Goal: Task Accomplishment & Management: Use online tool/utility

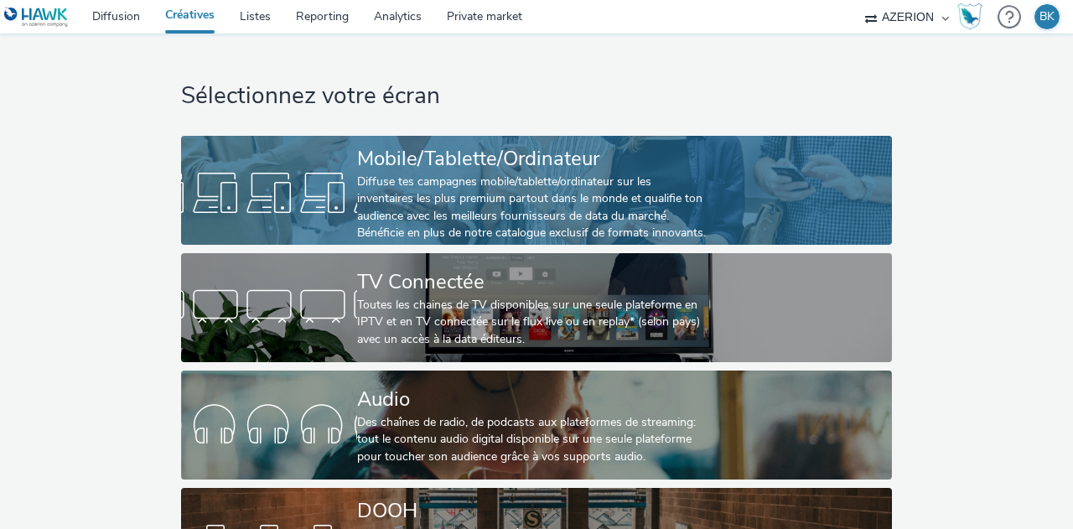
click at [476, 196] on div "Diffuse tes campagnes mobile/tablette/ordinateur sur les inventaires les plus p…" at bounding box center [533, 207] width 352 height 69
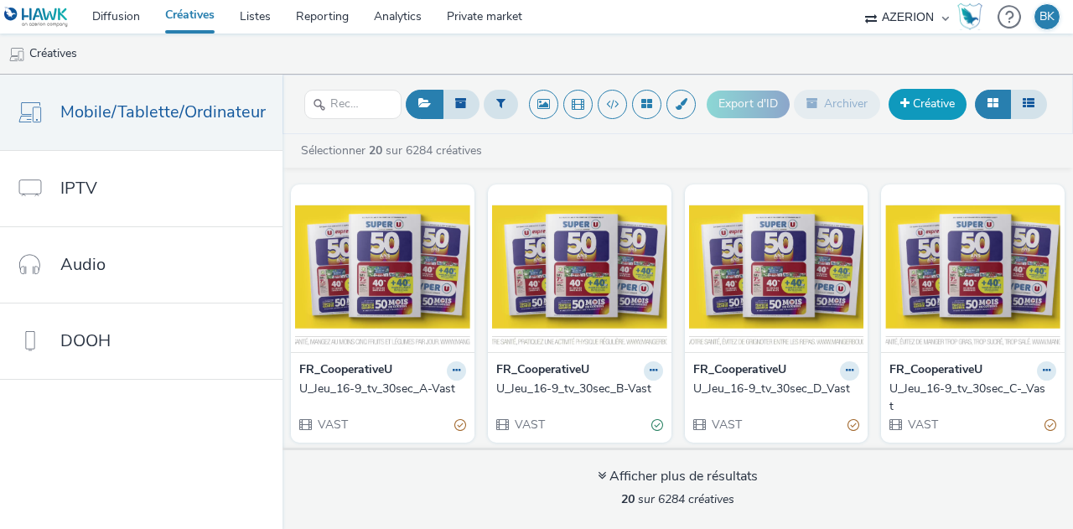
click at [905, 109] on link "Créative" at bounding box center [927, 104] width 78 height 30
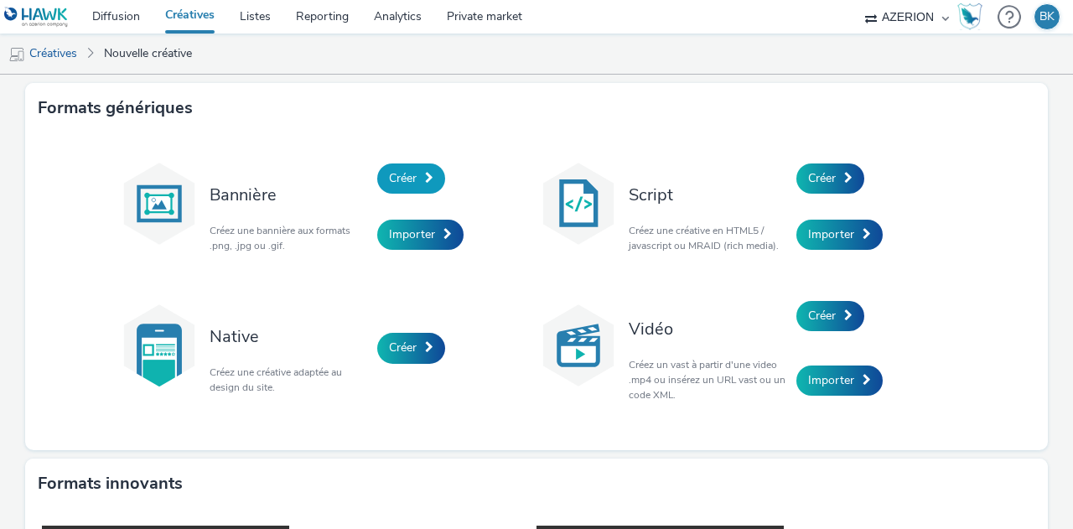
click at [400, 182] on span "Créer" at bounding box center [403, 178] width 28 height 16
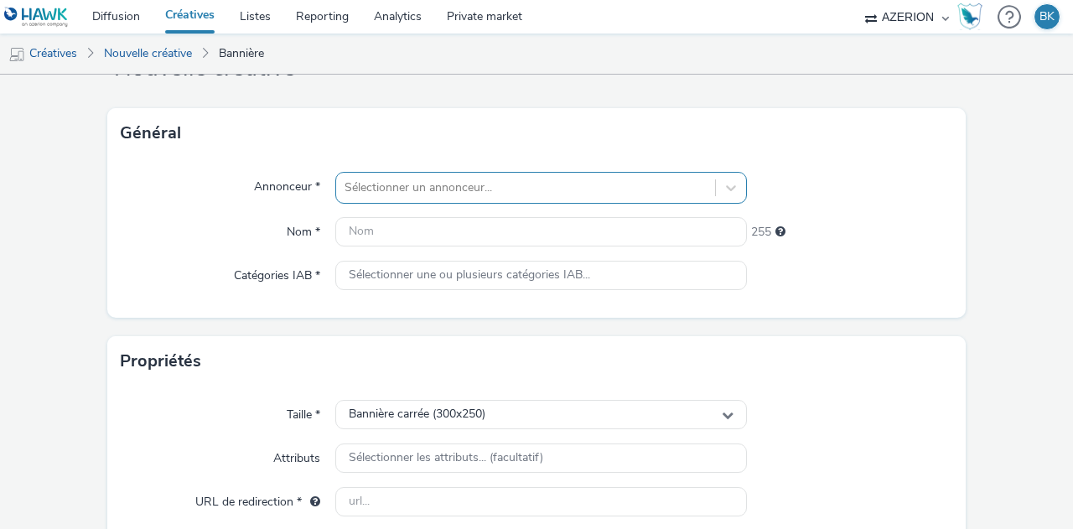
click at [409, 204] on div "Sélectionner un annonceur..." at bounding box center [540, 188] width 411 height 32
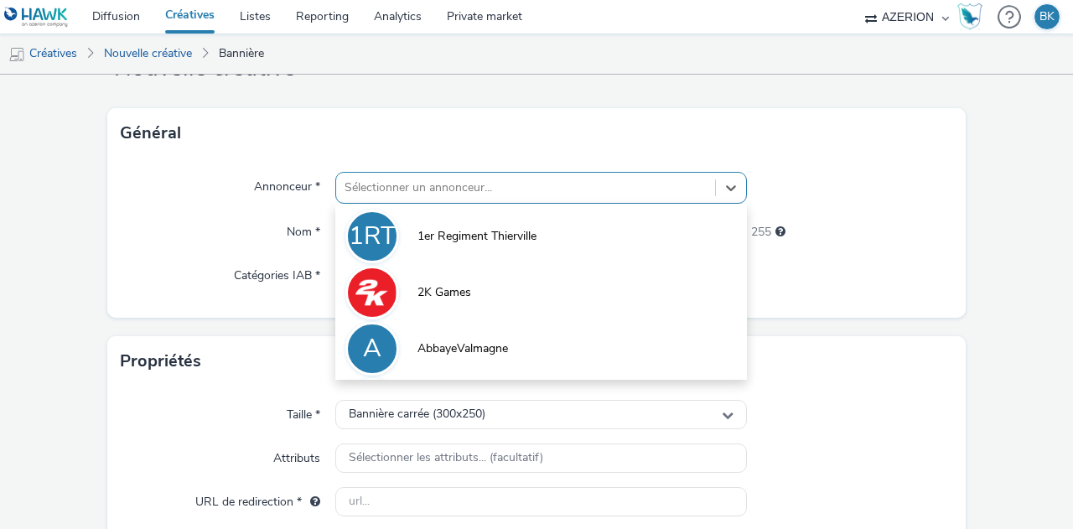
scroll to position [75, 0]
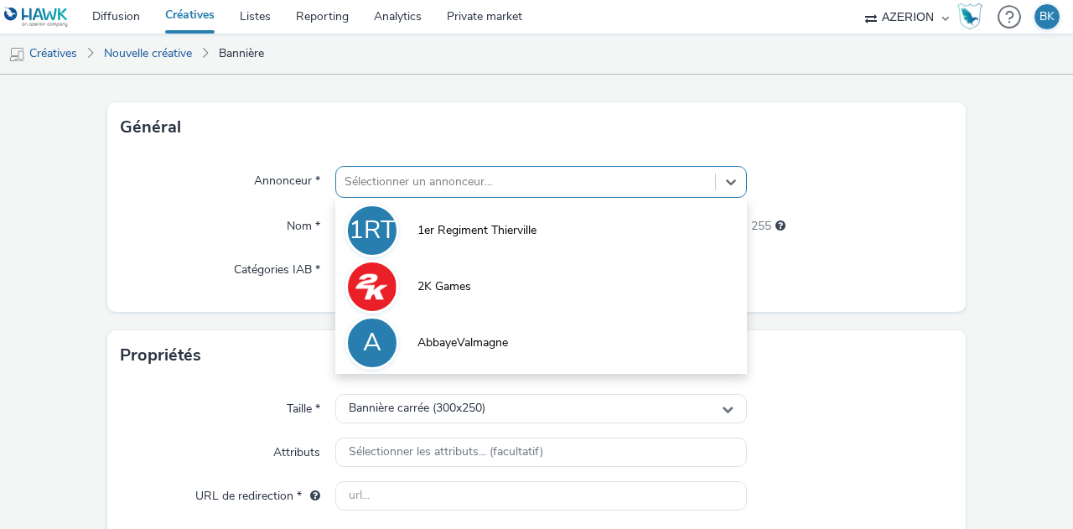
click at [820, 371] on div "Propriétés" at bounding box center [536, 355] width 858 height 50
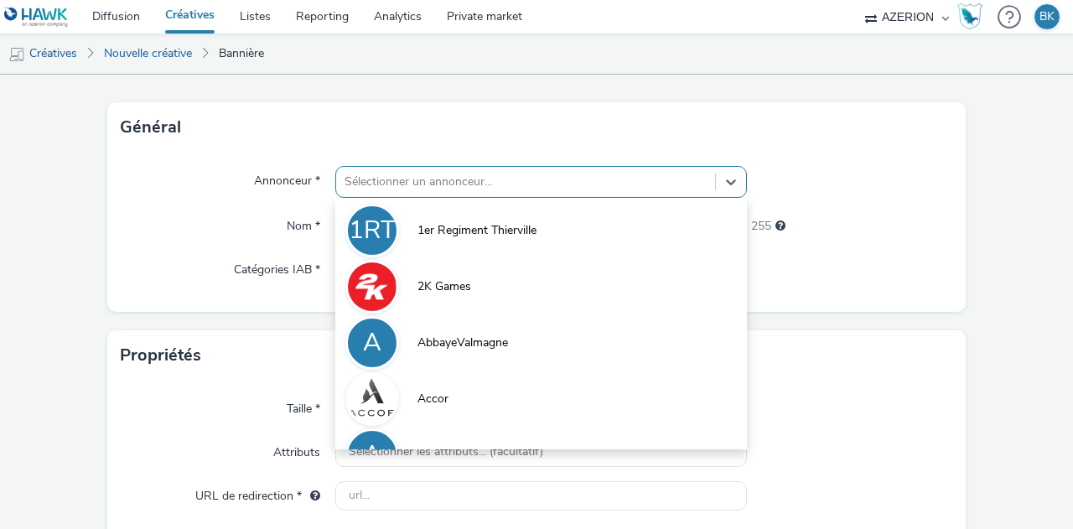
click at [468, 185] on div at bounding box center [525, 182] width 362 height 20
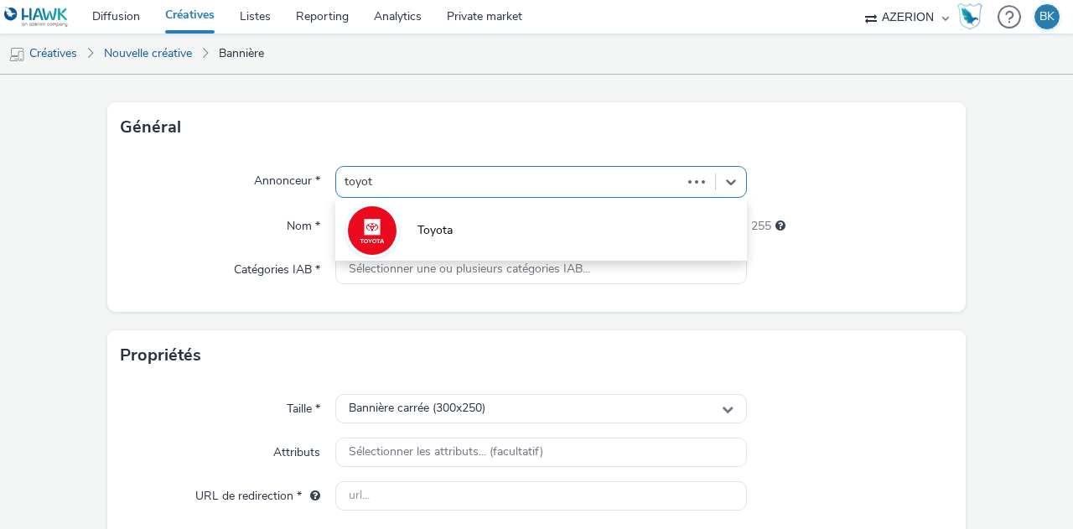
type input "toyota"
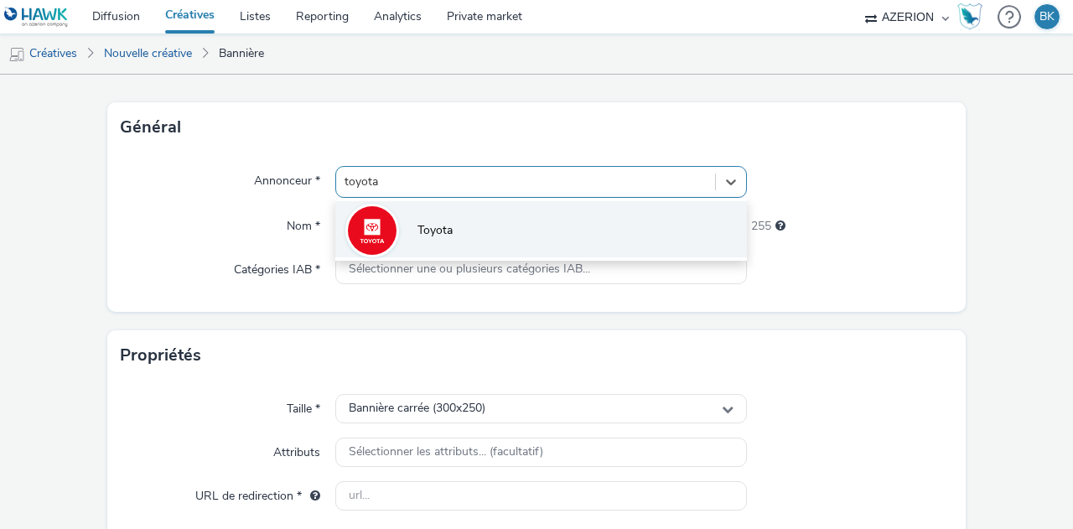
click at [481, 233] on li "Toyota" at bounding box center [540, 229] width 411 height 56
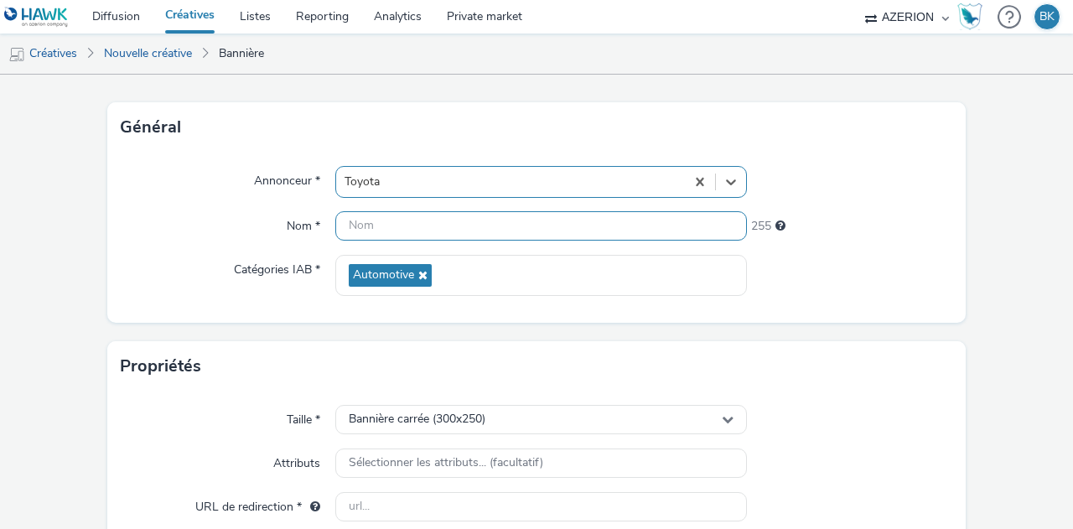
click at [411, 229] on input "text" at bounding box center [540, 225] width 411 height 29
type input "300x350_Corolla_Cross"
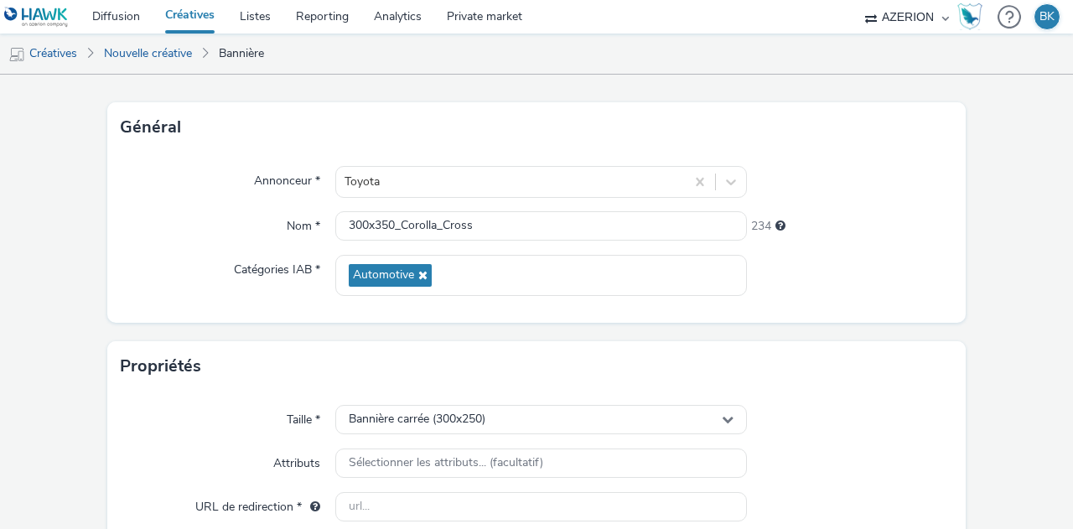
click at [436, 353] on div "Propriétés" at bounding box center [536, 366] width 858 height 50
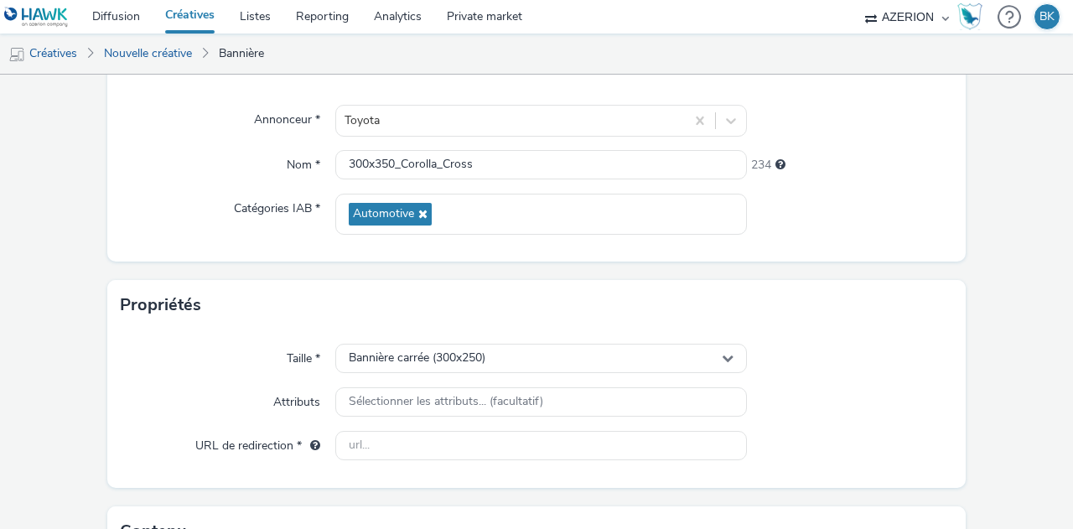
scroll to position [161, 0]
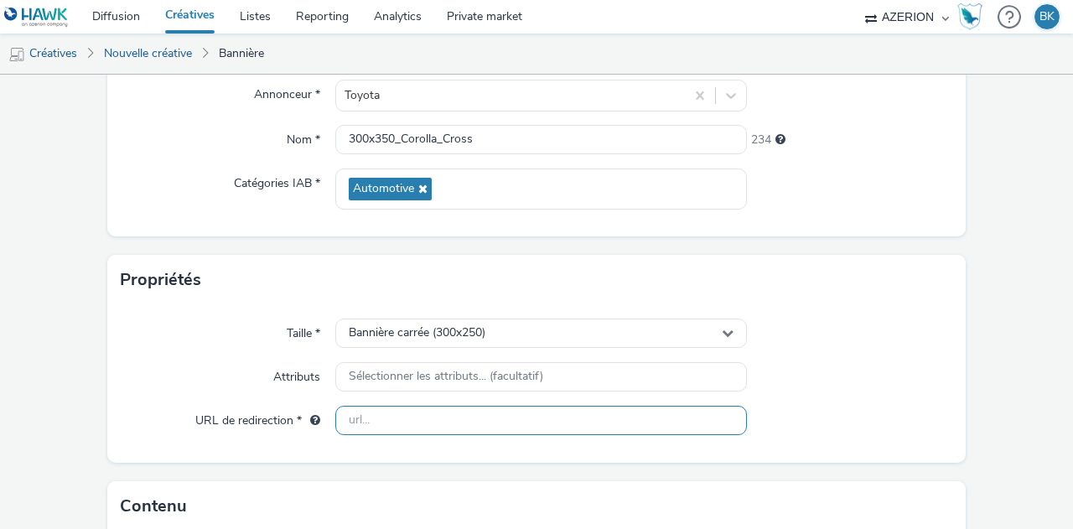
click at [468, 411] on input "text" at bounding box center [540, 420] width 411 height 29
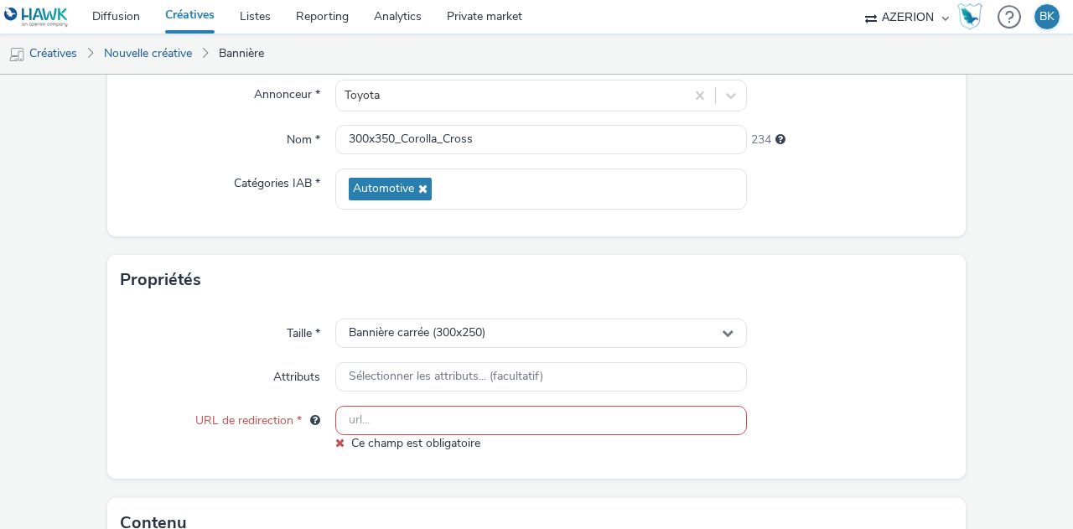
paste input "[URL][DOMAIN_NAME]"
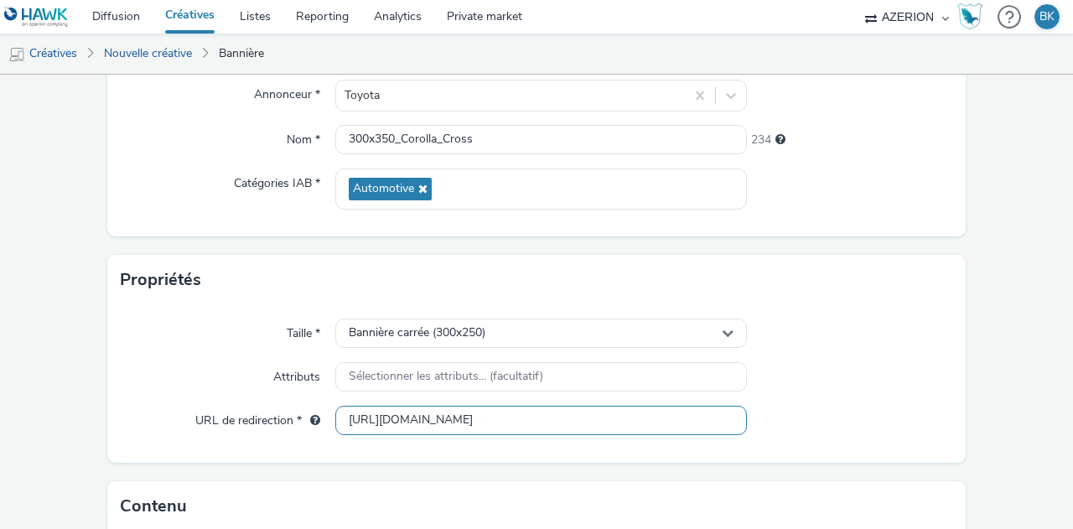
type input "[URL][DOMAIN_NAME]"
click at [819, 457] on div "Taille * Bannière carrée (300x250) Attributs Sélectionner les attributs... (fac…" at bounding box center [536, 384] width 858 height 158
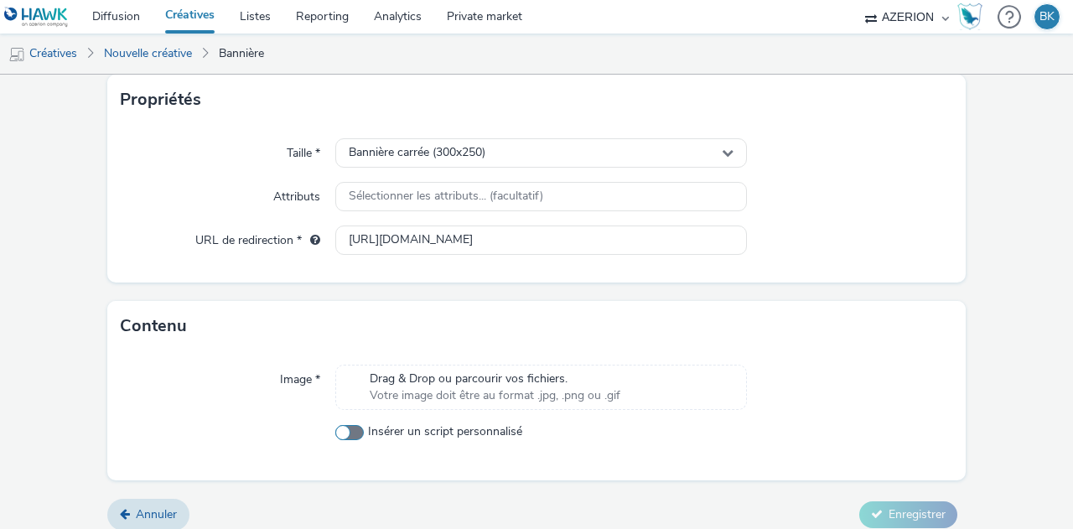
scroll to position [354, 0]
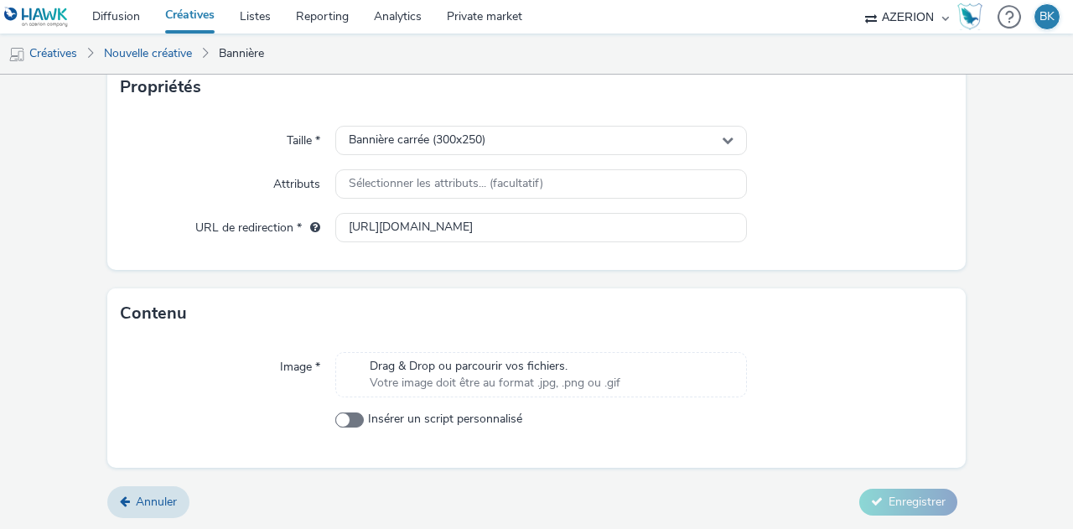
click at [605, 368] on span "Drag & Drop ou parcourir vos fichiers." at bounding box center [495, 366] width 251 height 17
click at [439, 359] on span "Drag & Drop ou parcourir vos fichiers." at bounding box center [495, 366] width 251 height 17
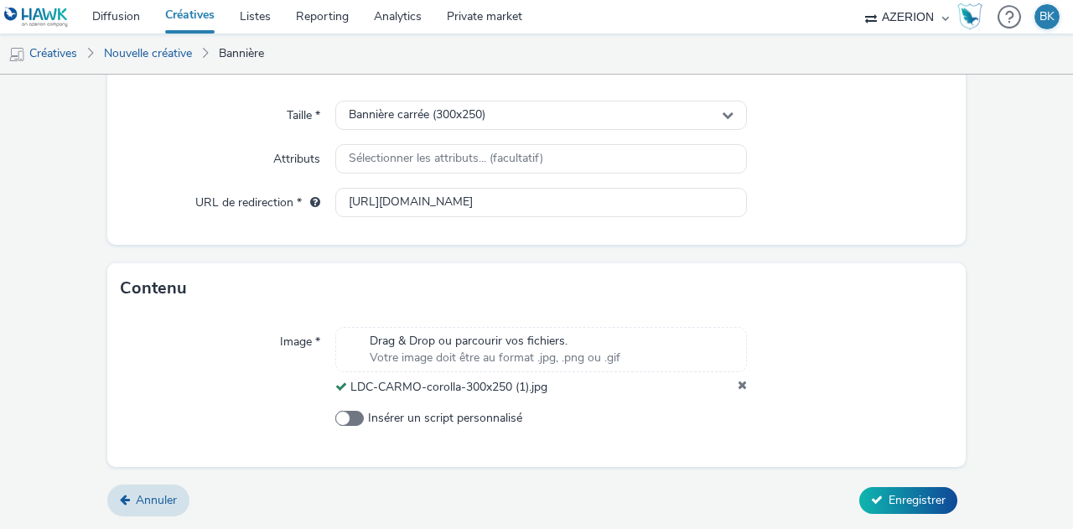
scroll to position [377, 0]
click at [926, 503] on span "Enregistrer" at bounding box center [916, 502] width 57 height 16
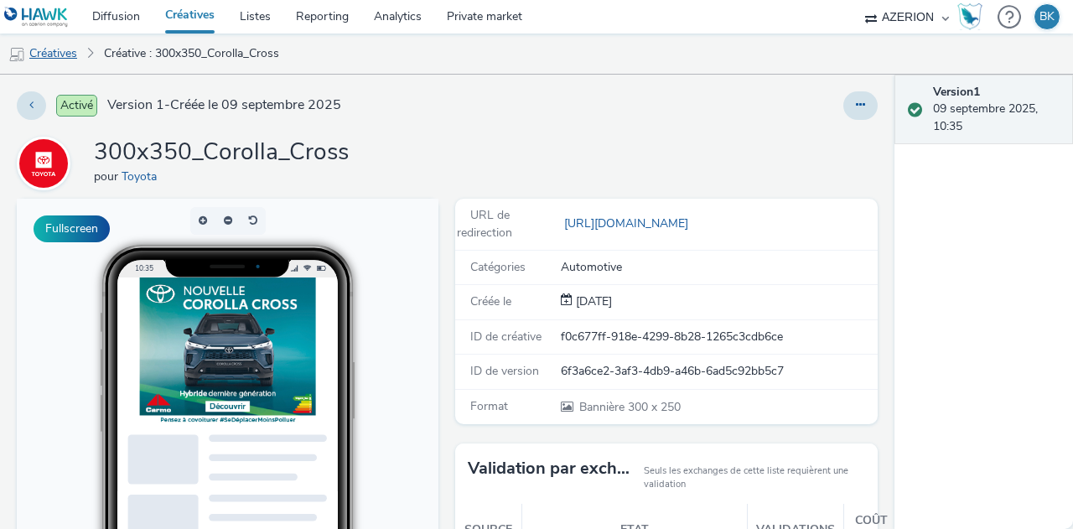
click at [72, 51] on link "Créatives" at bounding box center [42, 54] width 85 height 40
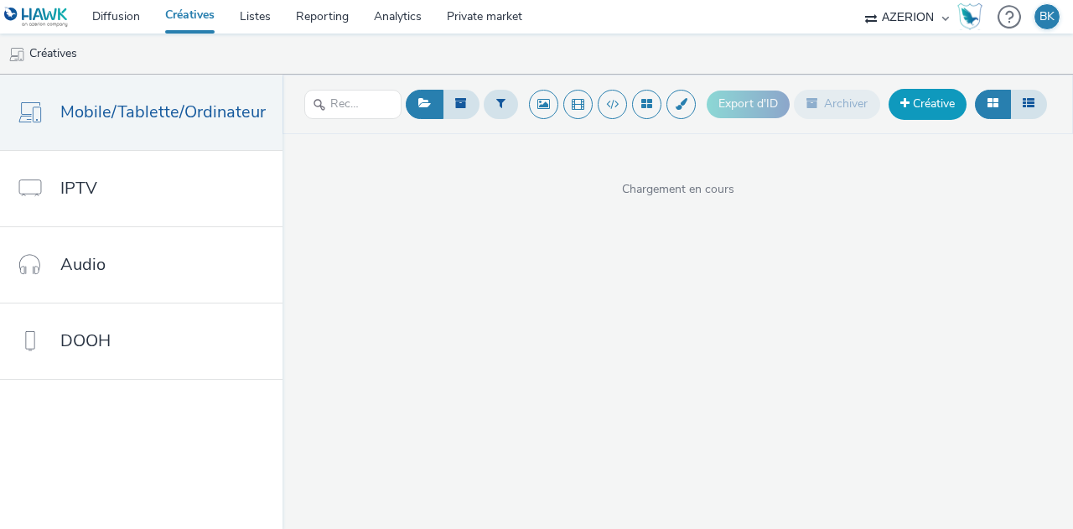
click at [927, 114] on link "Créative" at bounding box center [927, 104] width 78 height 30
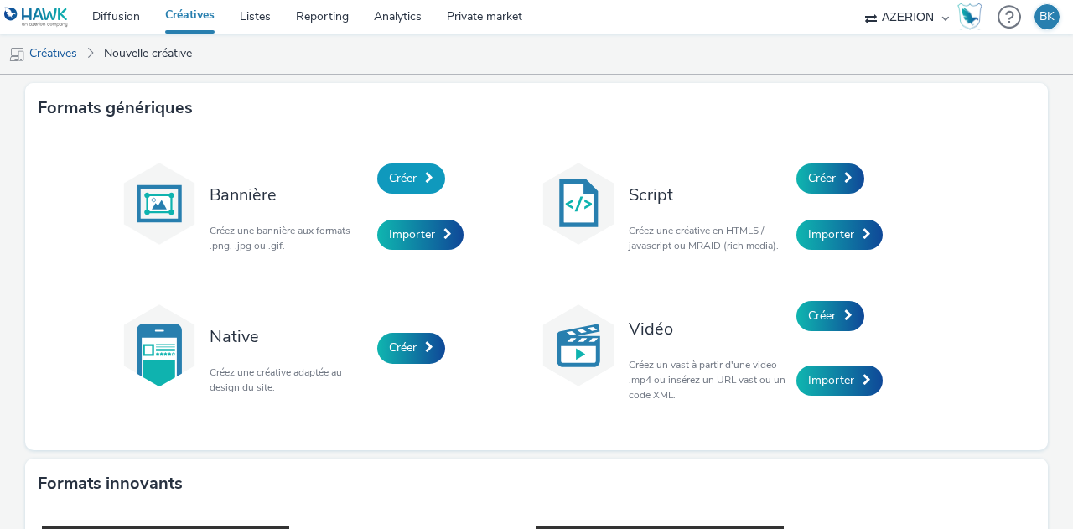
click at [406, 180] on span "Créer" at bounding box center [403, 178] width 28 height 16
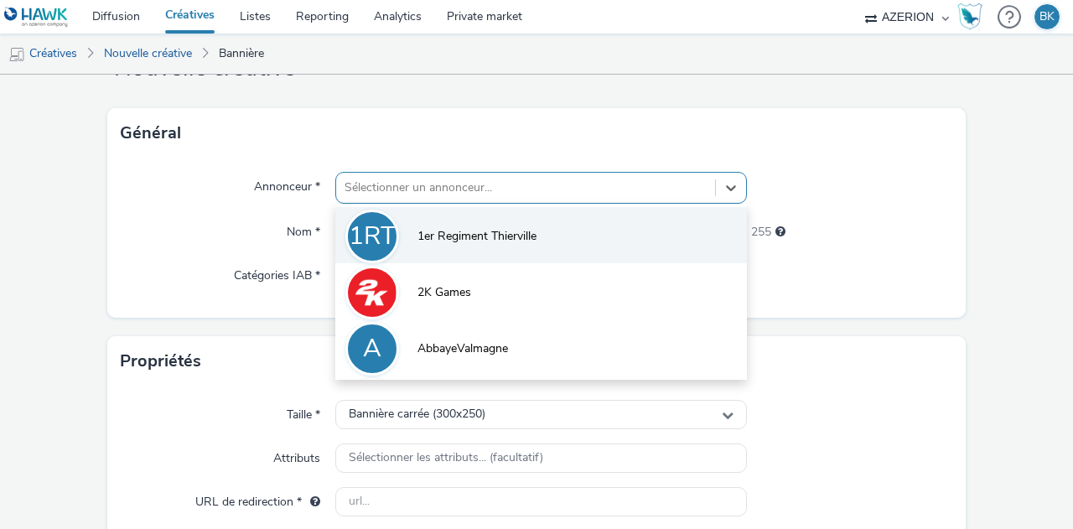
click at [432, 204] on div "option 1er Regiment Thierville focused, 1 of 10. 10 results available. Use Up a…" at bounding box center [540, 188] width 411 height 32
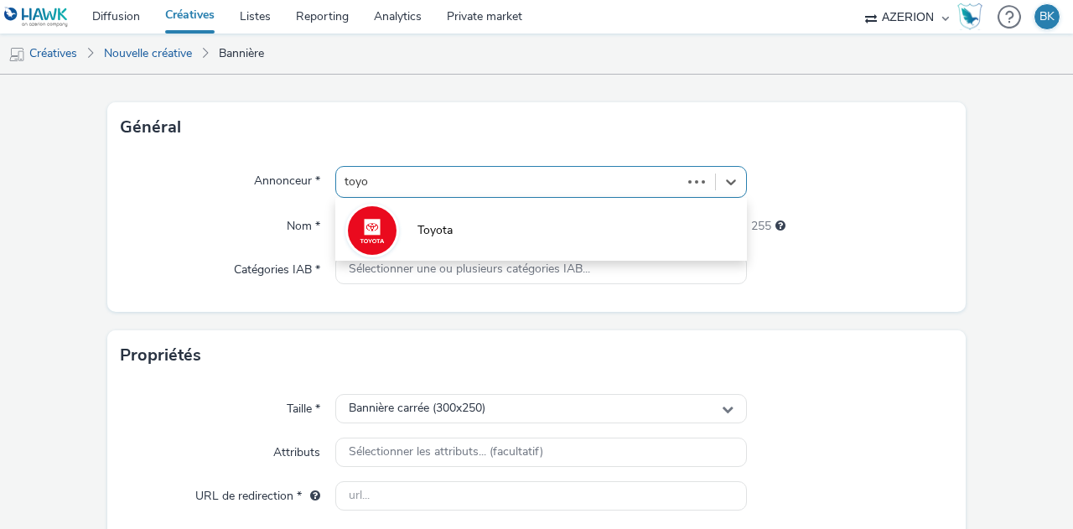
type input "toyot"
click at [432, 253] on li "Toyota" at bounding box center [540, 229] width 411 height 56
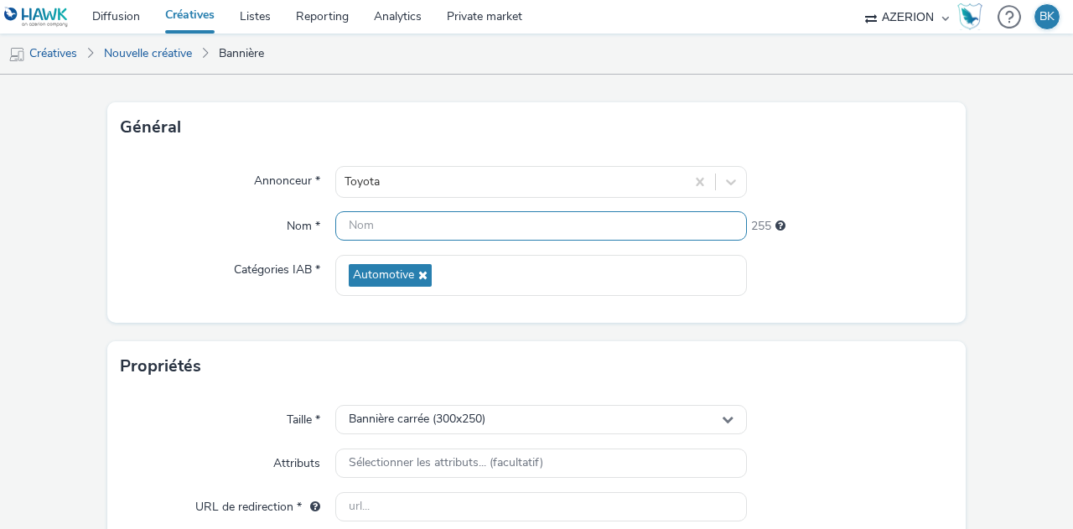
click at [406, 218] on input "text" at bounding box center [540, 225] width 411 height 29
type input "300x600_Corolla_Cross"
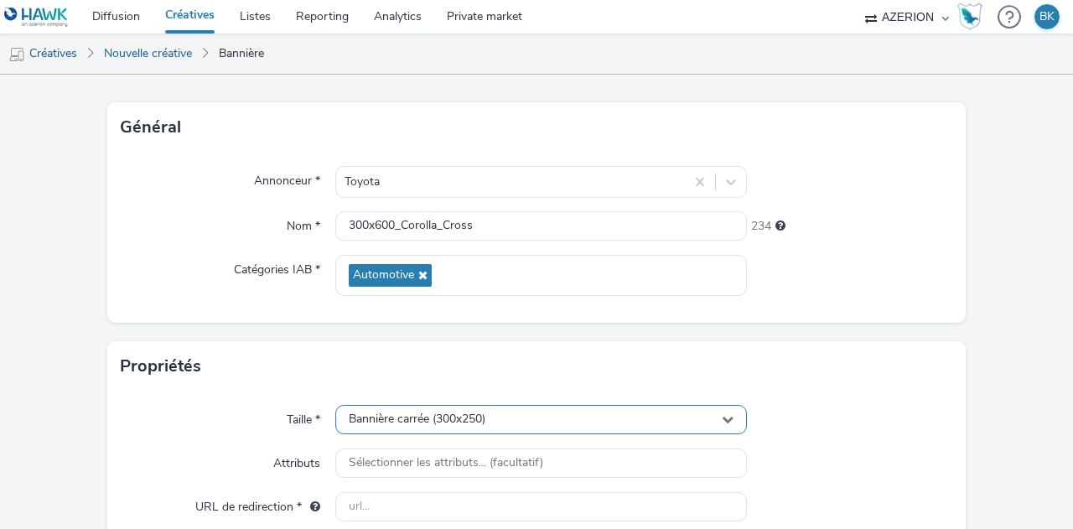
click at [507, 416] on div "Bannière carrée (300x250)" at bounding box center [540, 419] width 411 height 29
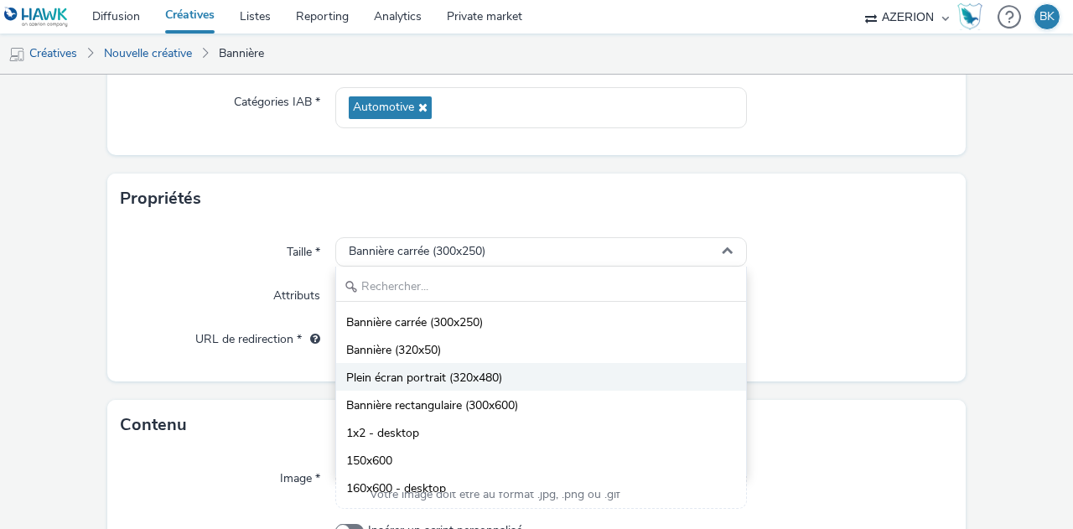
scroll to position [84, 0]
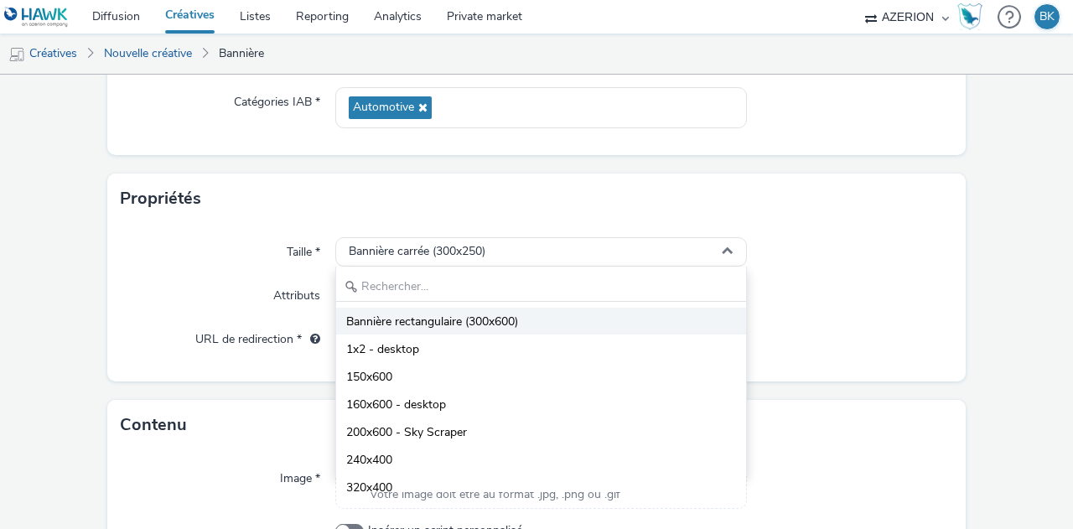
click at [566, 318] on li "Bannière rectangulaire (300x600)" at bounding box center [541, 321] width 410 height 28
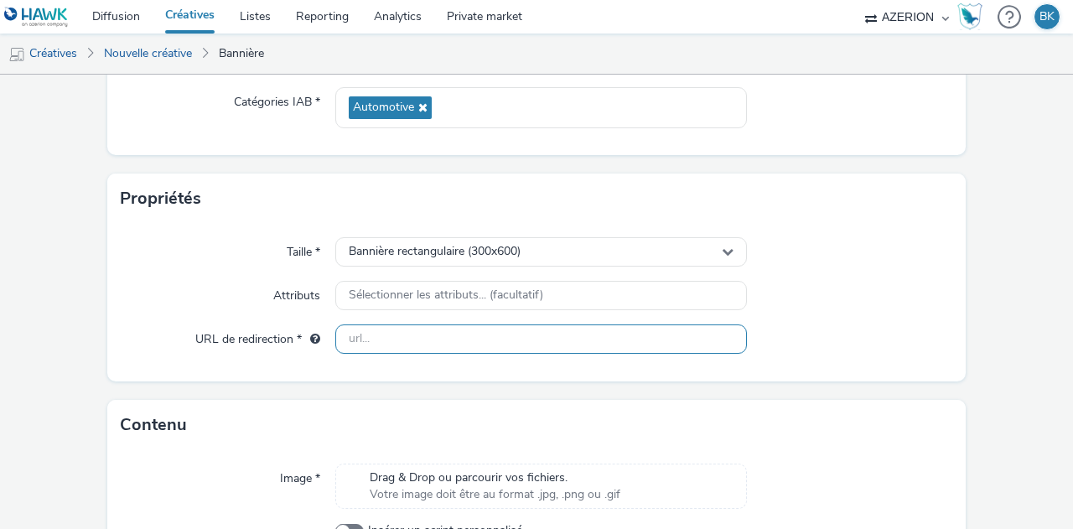
click at [500, 335] on input "text" at bounding box center [540, 338] width 411 height 29
paste input "[URL][DOMAIN_NAME]"
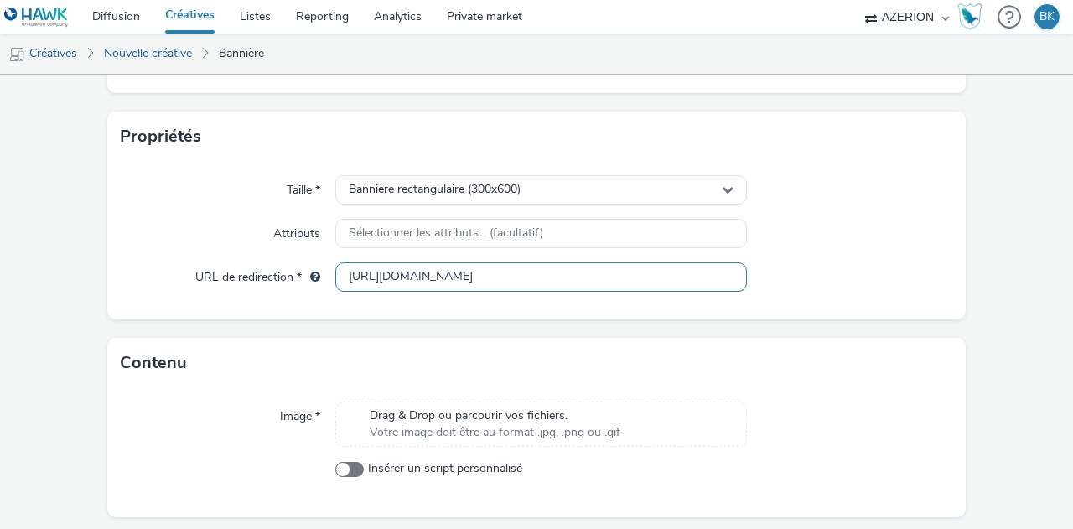
scroll to position [354, 0]
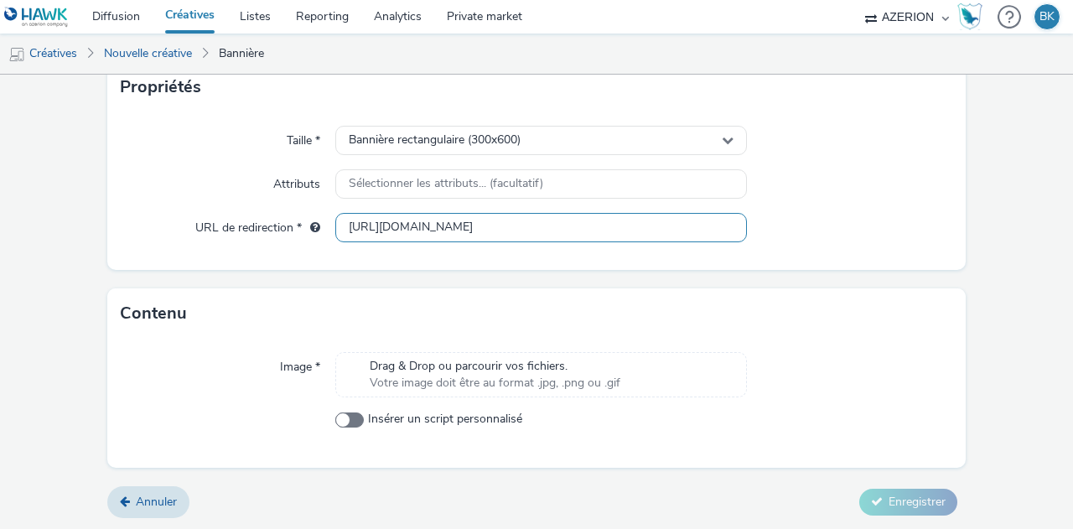
type input "[URL][DOMAIN_NAME]"
click at [525, 378] on span "Votre image doit être au format .jpg, .png ou .gif" at bounding box center [495, 383] width 251 height 17
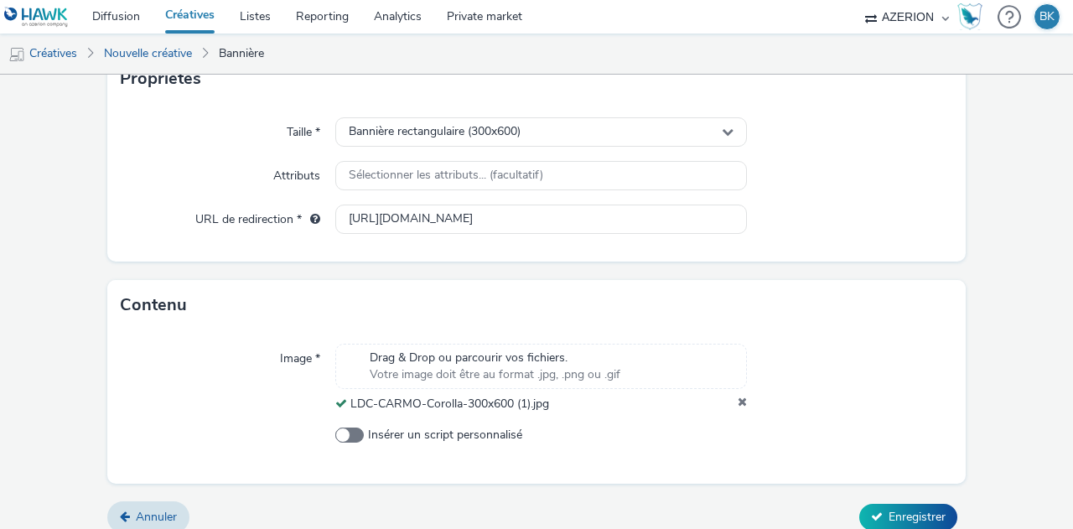
scroll to position [377, 0]
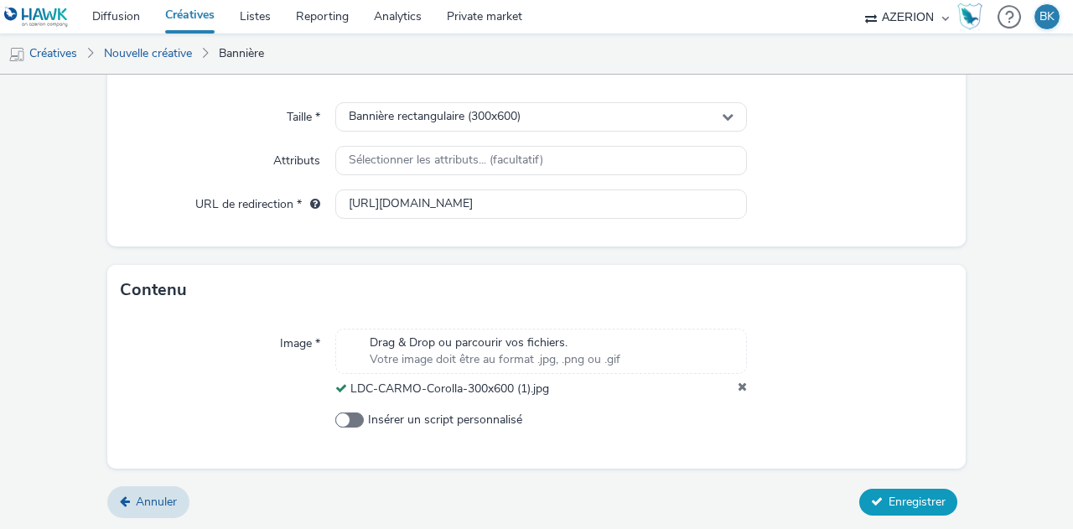
click at [928, 494] on span "Enregistrer" at bounding box center [916, 502] width 57 height 16
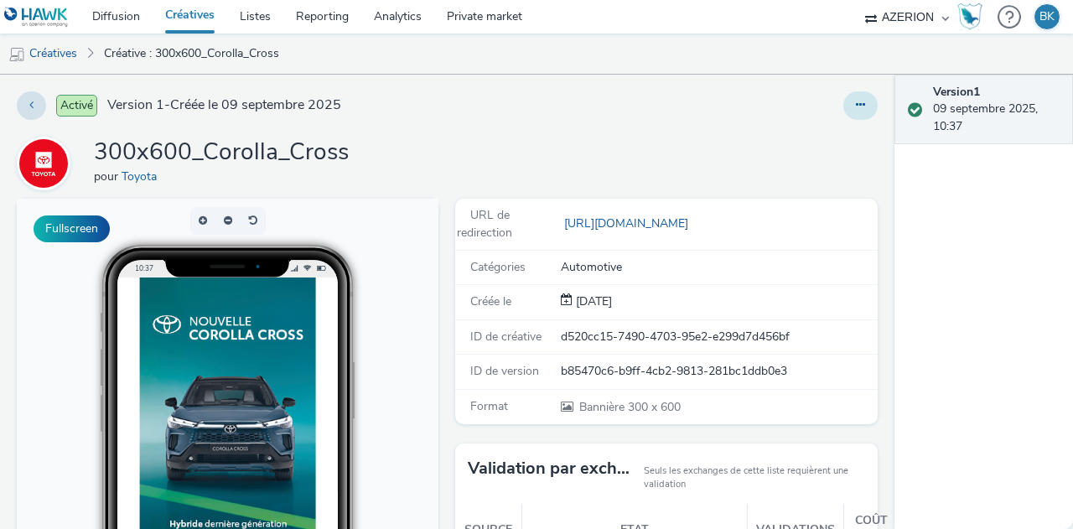
click at [856, 100] on icon at bounding box center [860, 105] width 9 height 12
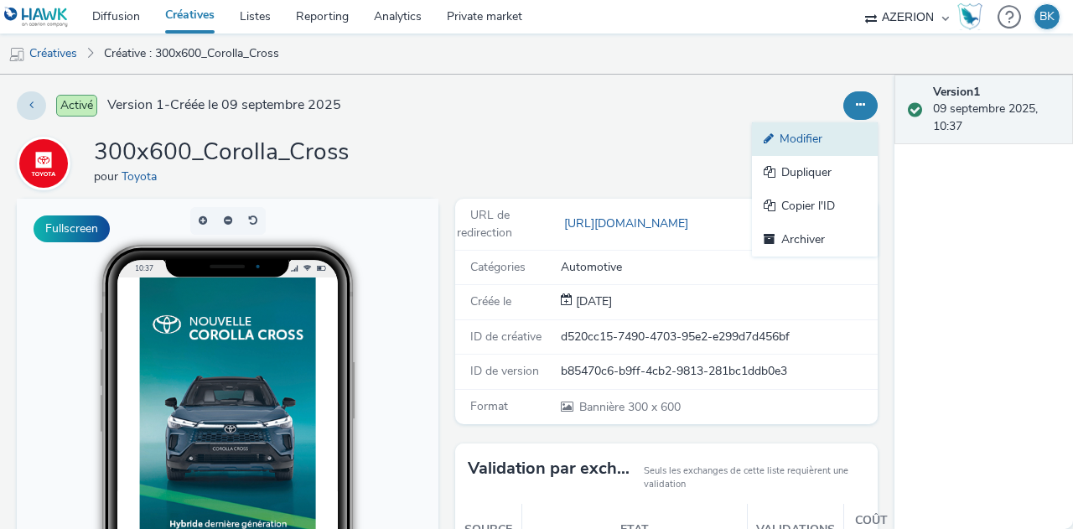
click at [813, 143] on link "Modifier" at bounding box center [815, 139] width 126 height 34
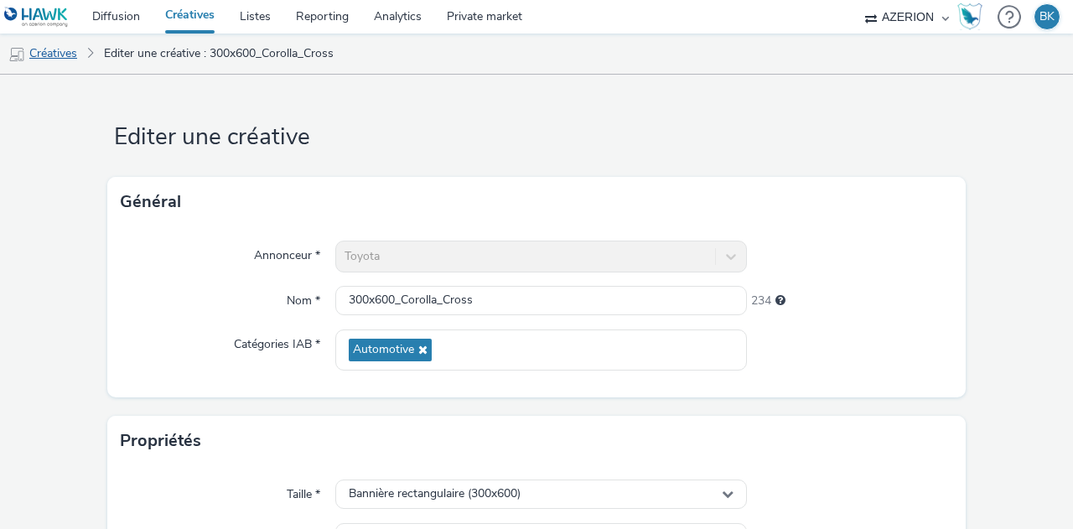
click at [44, 54] on link "Créatives" at bounding box center [42, 54] width 85 height 40
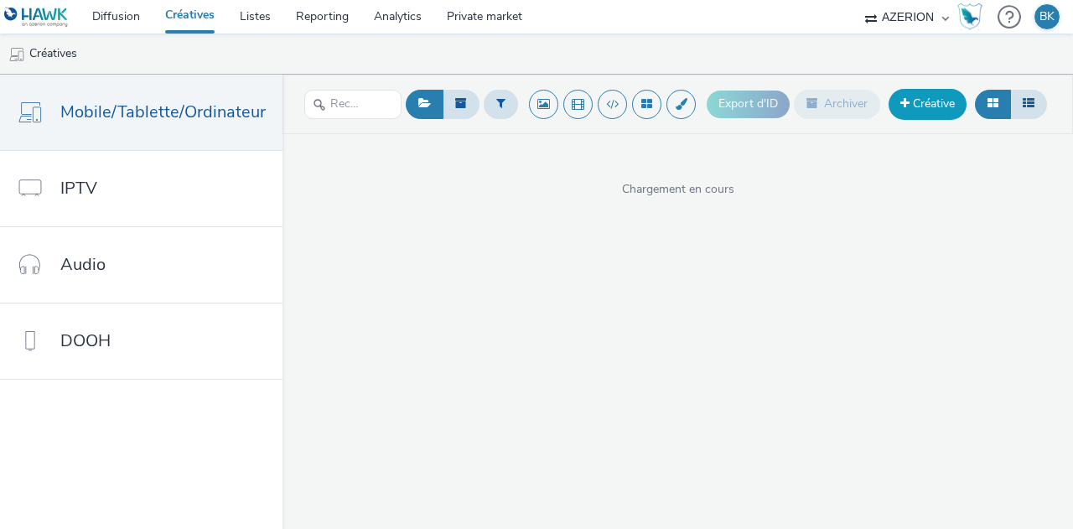
click at [950, 98] on link "Créative" at bounding box center [927, 104] width 78 height 30
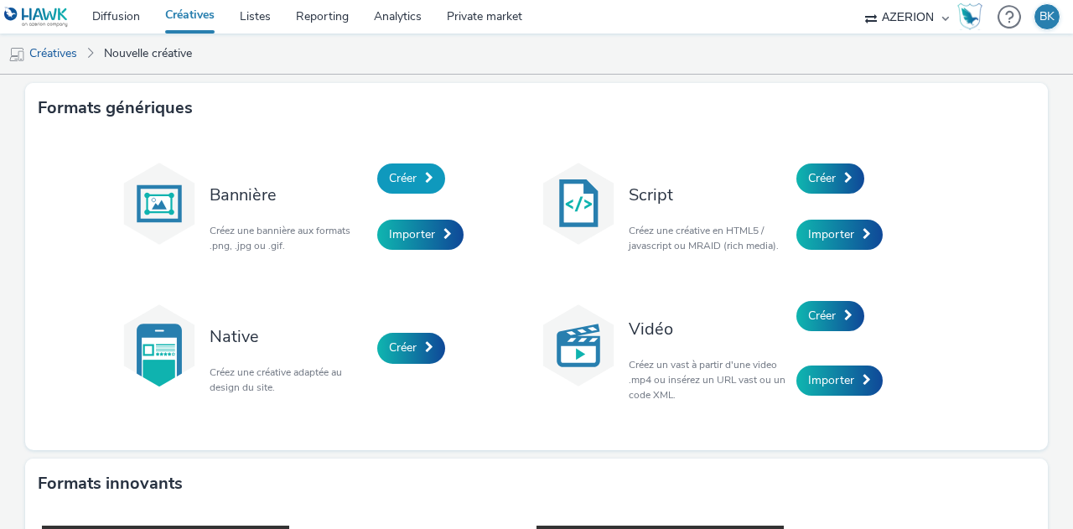
click at [407, 184] on span "Créer" at bounding box center [403, 178] width 28 height 16
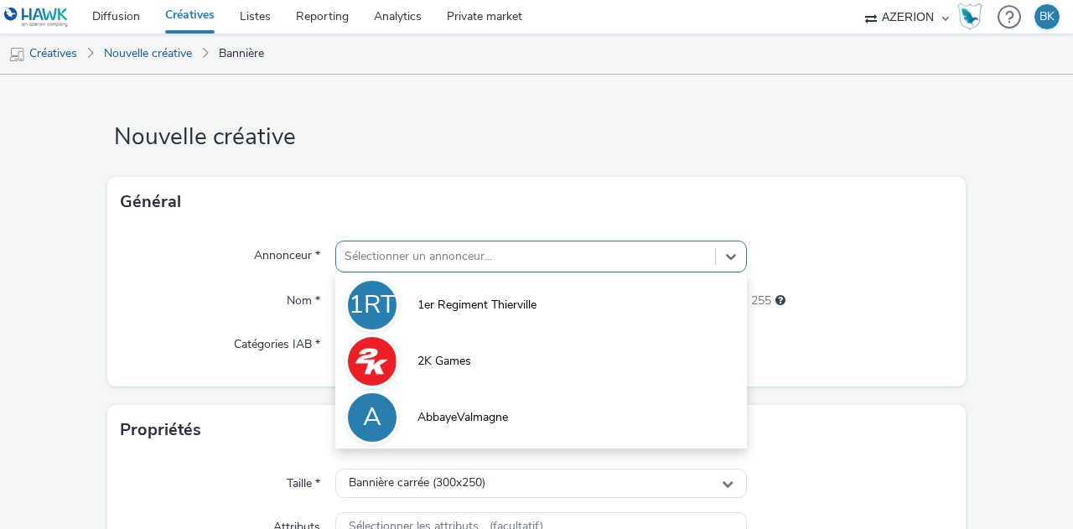
scroll to position [75, 0]
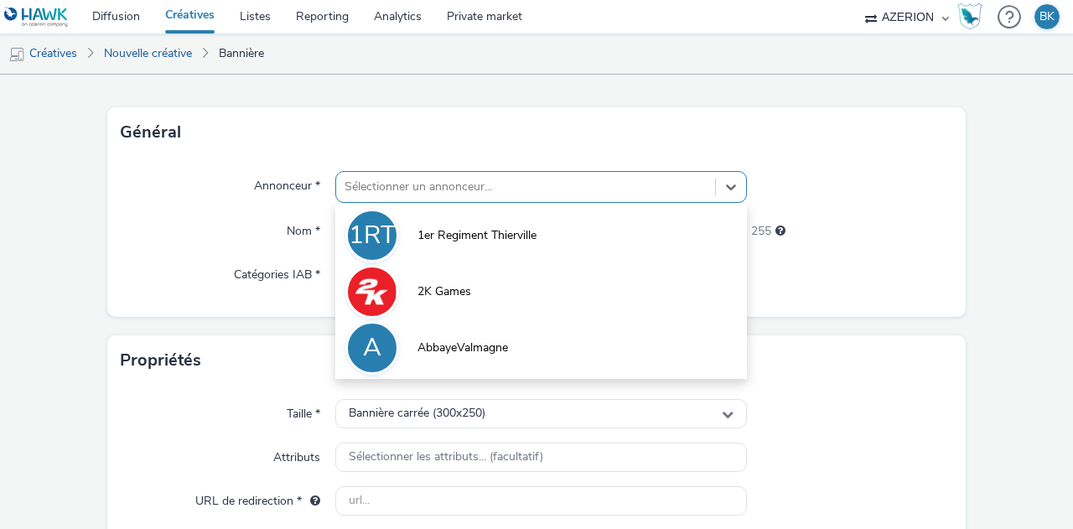
click at [482, 203] on div "option 1er Regiment Thierville focused, 1 of 10. 10 results available. Use Up a…" at bounding box center [540, 187] width 411 height 32
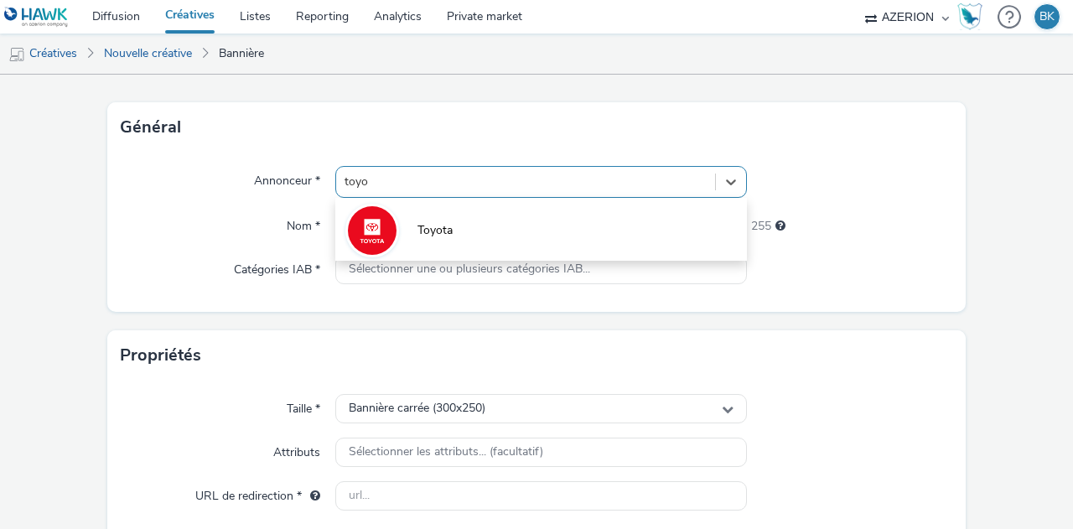
type input "toyot"
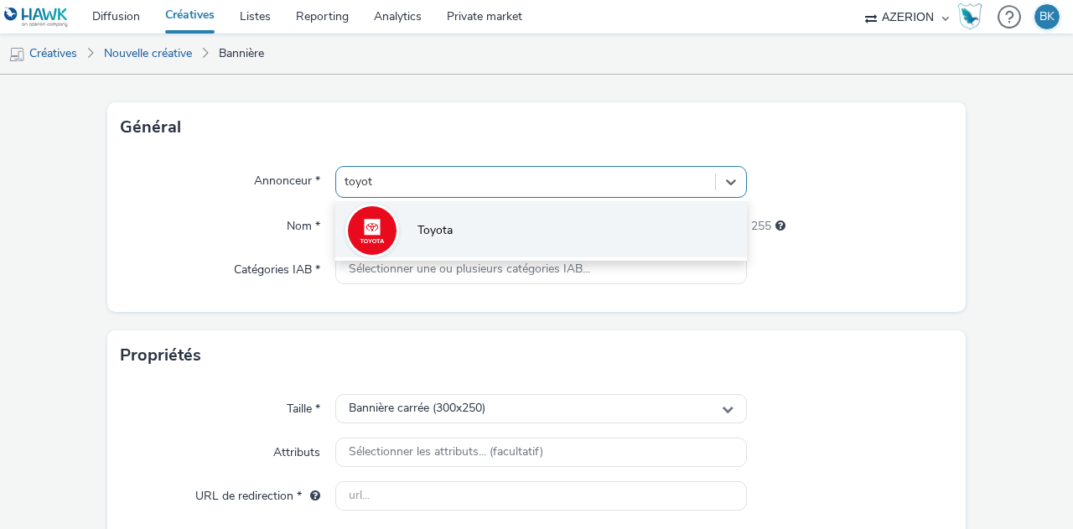
click at [481, 237] on li "Toyota" at bounding box center [540, 229] width 411 height 56
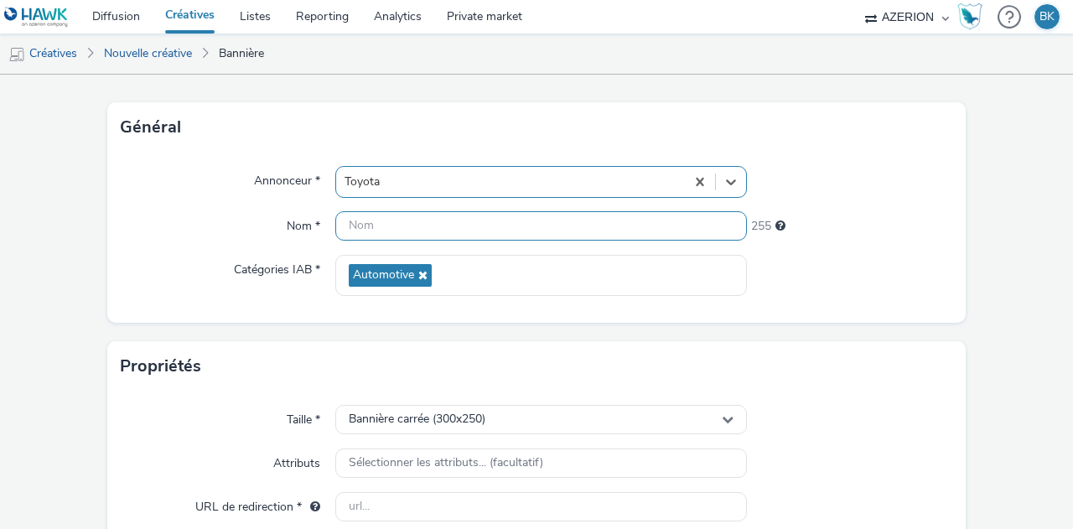
click at [486, 227] on input "text" at bounding box center [540, 225] width 411 height 29
type input "970x250_Corolla_Cross"
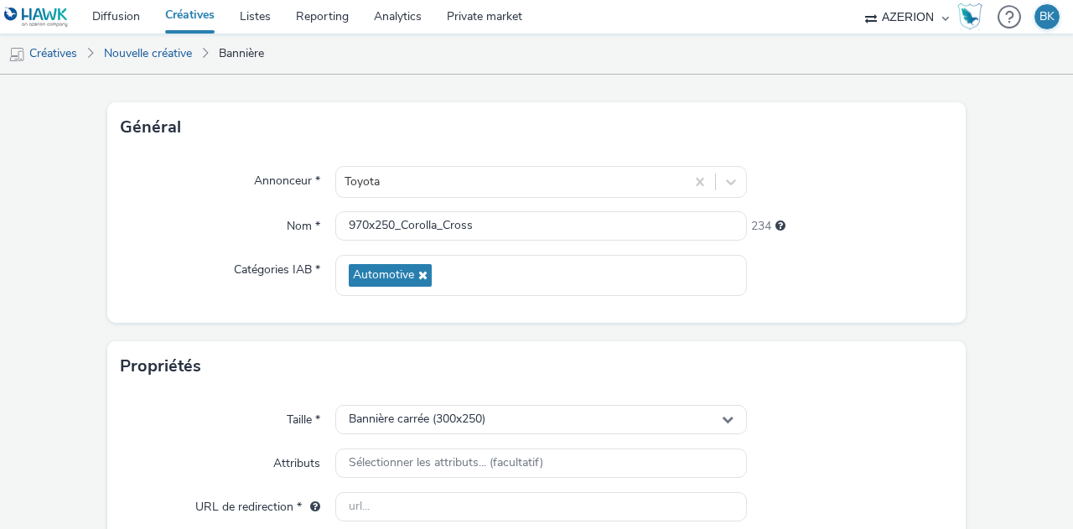
click at [820, 323] on form "Nouvelle créative Général Annonceur * Toyota Nom * 970x250_Corolla_Cross 234 Ca…" at bounding box center [536, 404] width 1073 height 809
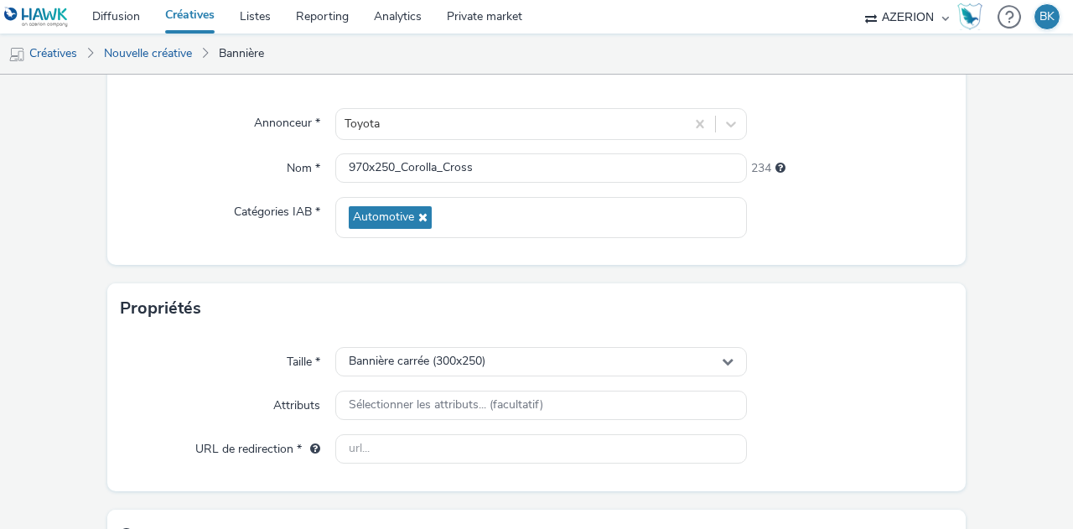
scroll to position [158, 0]
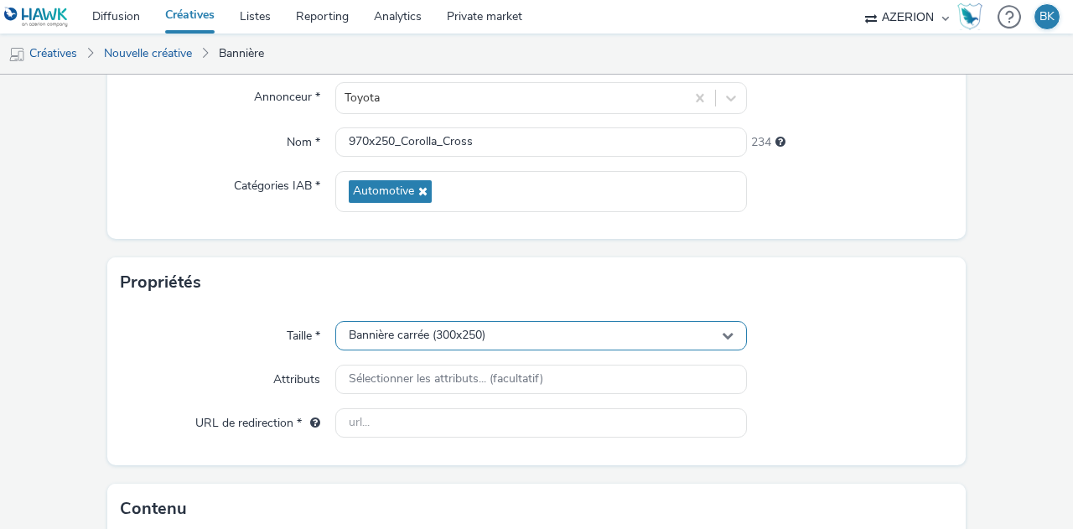
click at [489, 333] on div "Bannière carrée (300x250)" at bounding box center [540, 335] width 411 height 29
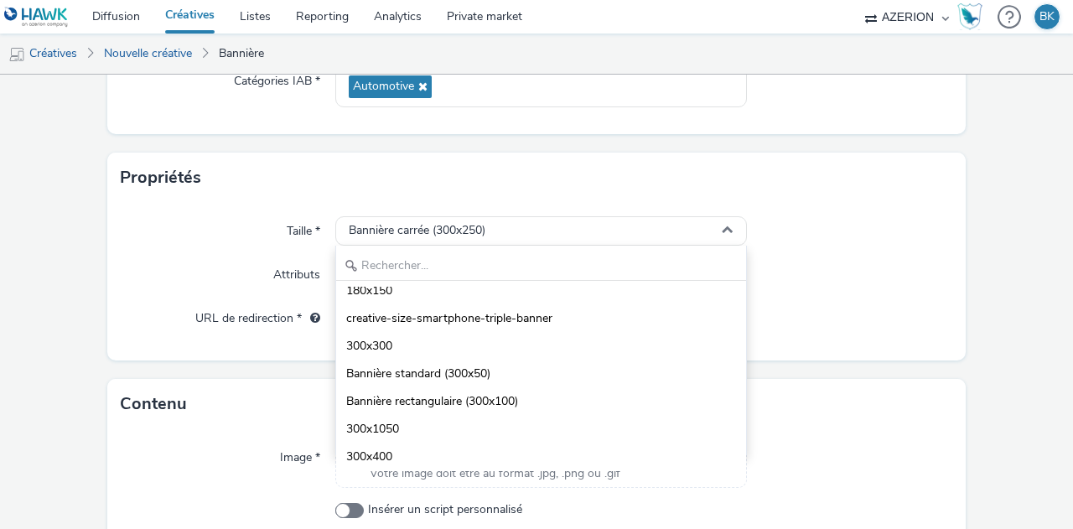
scroll to position [335, 0]
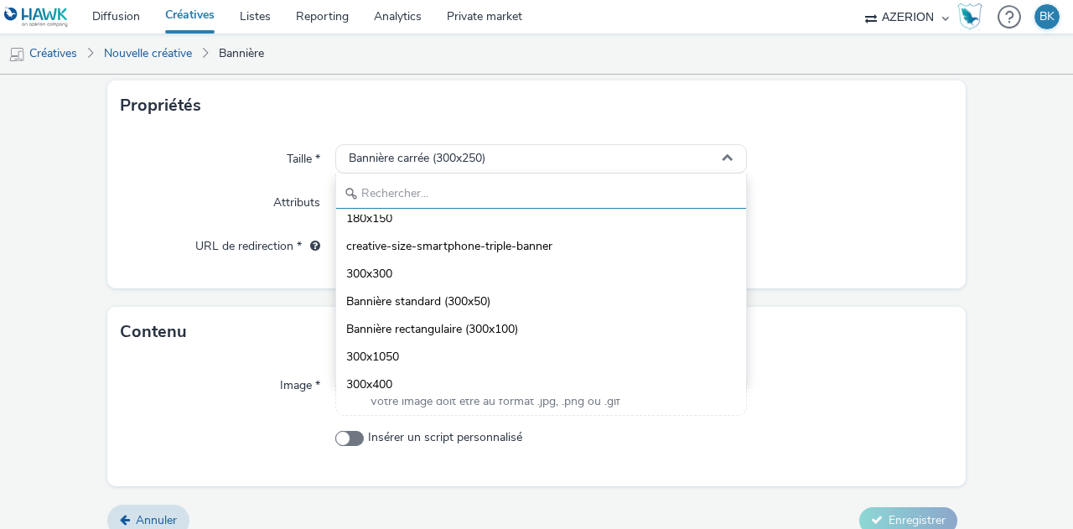
click at [466, 190] on input "text" at bounding box center [541, 193] width 410 height 29
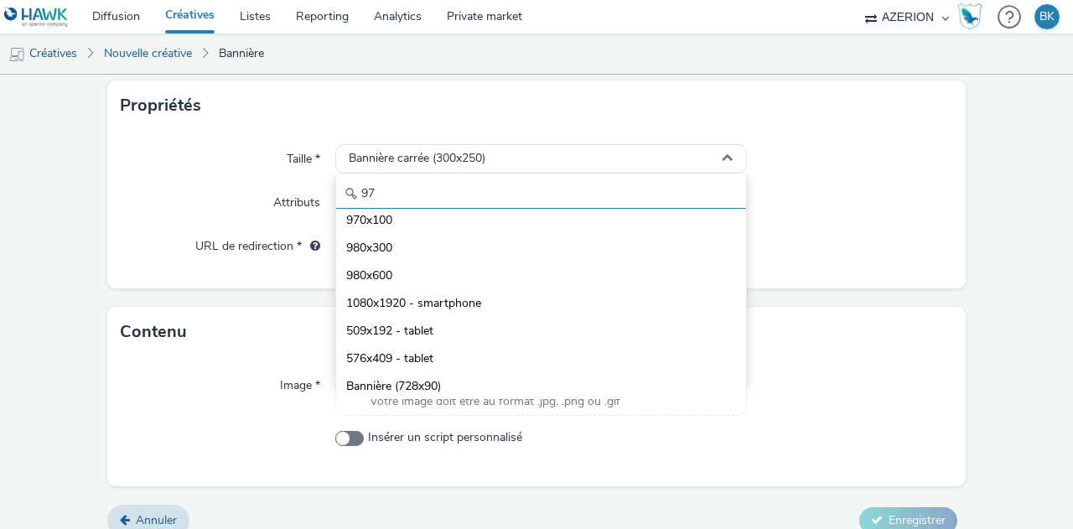
scroll to position [0, 0]
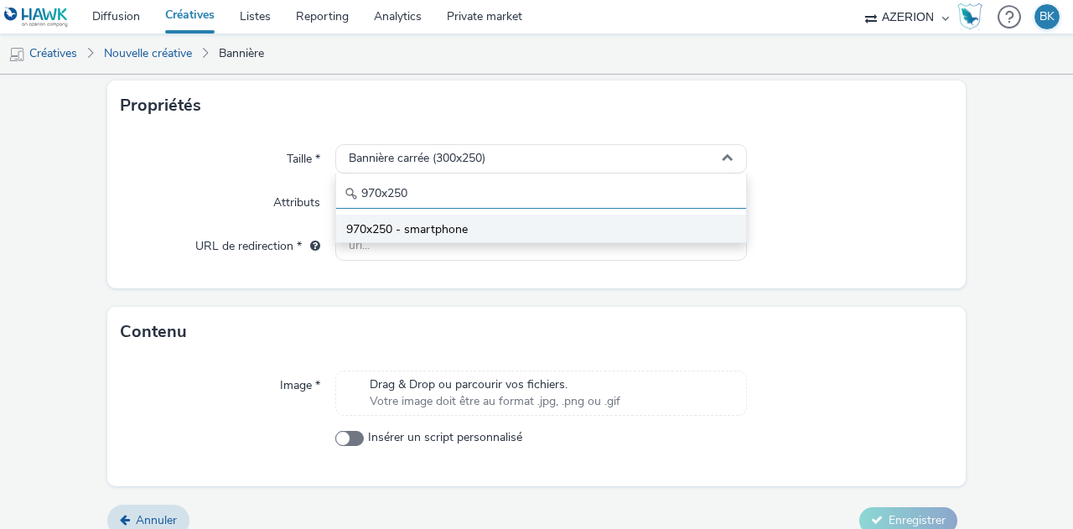
type input "970x250"
click at [551, 218] on li "970x250 - smartphone" at bounding box center [541, 229] width 410 height 28
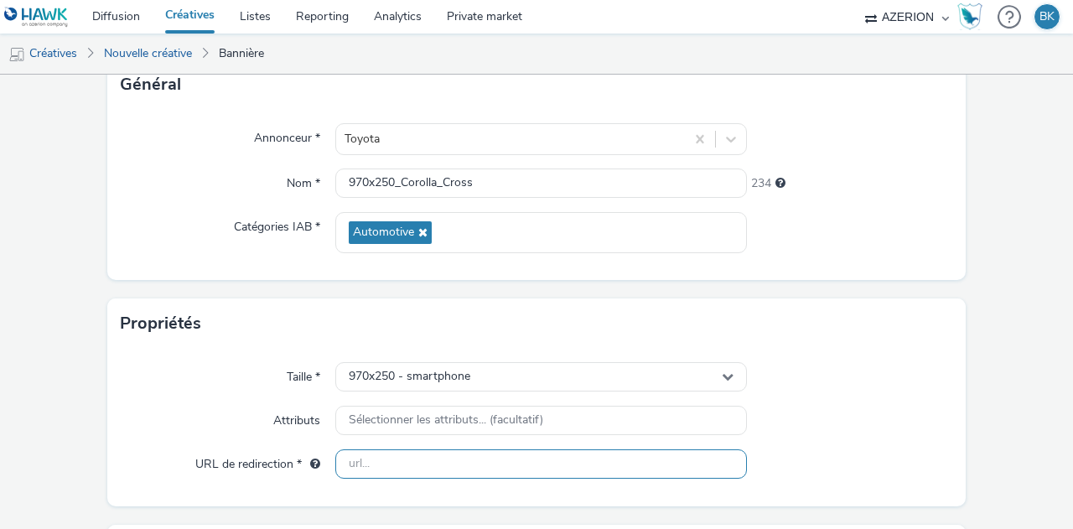
scroll to position [251, 0]
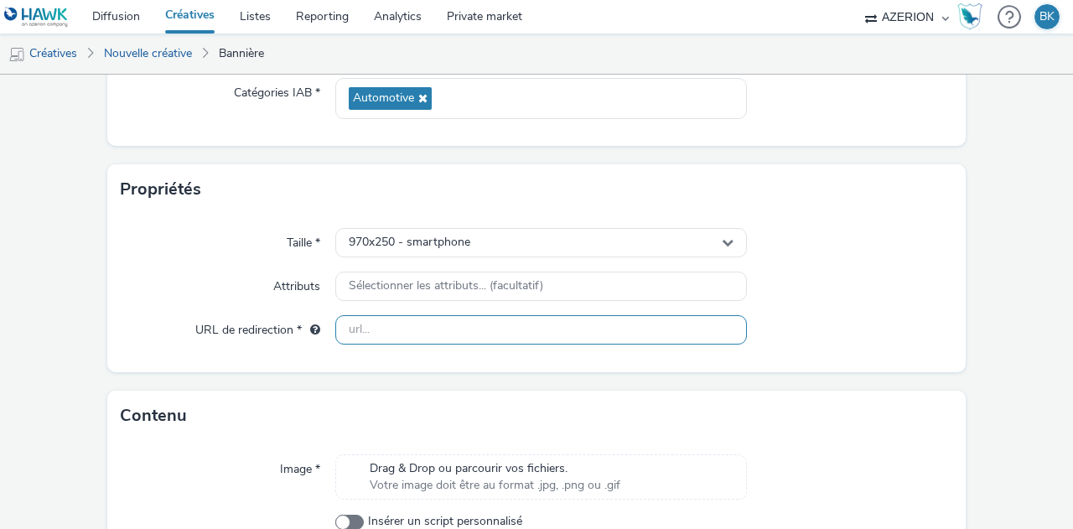
click at [565, 326] on input "text" at bounding box center [540, 329] width 411 height 29
paste input "[URL][DOMAIN_NAME]"
type input "[URL][DOMAIN_NAME]"
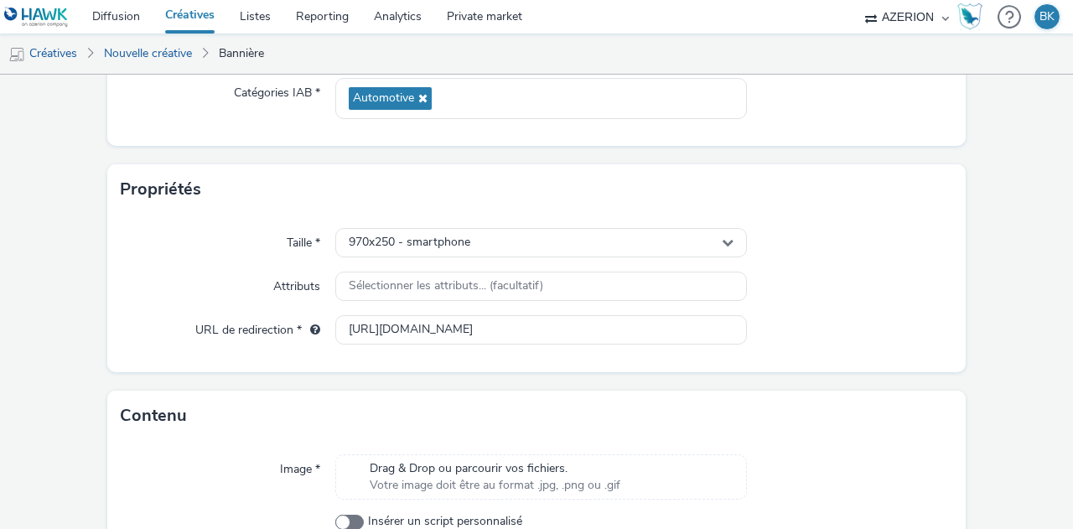
click at [776, 379] on form "Nouvelle créative Général Annonceur * Toyota Nom * 970x250_Corolla_Cross 234 Ca…" at bounding box center [536, 227] width 1073 height 809
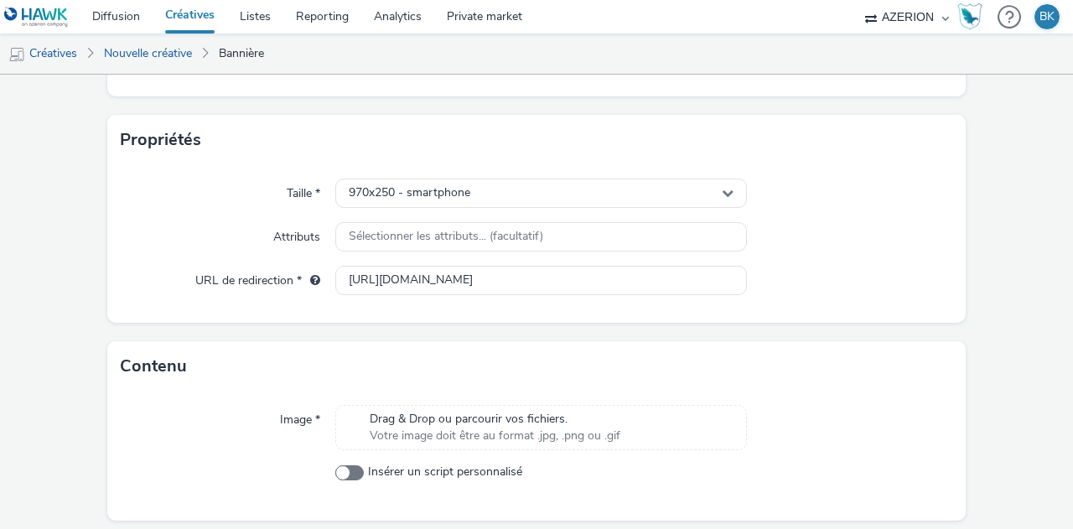
scroll to position [354, 0]
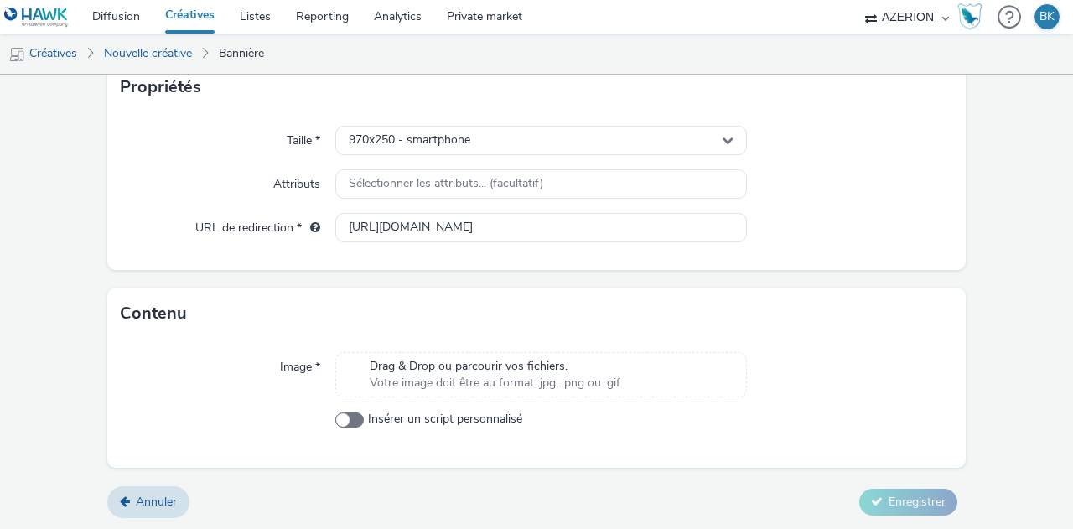
click at [582, 381] on span "Votre image doit être au format .jpg, .png ou .gif" at bounding box center [495, 383] width 251 height 17
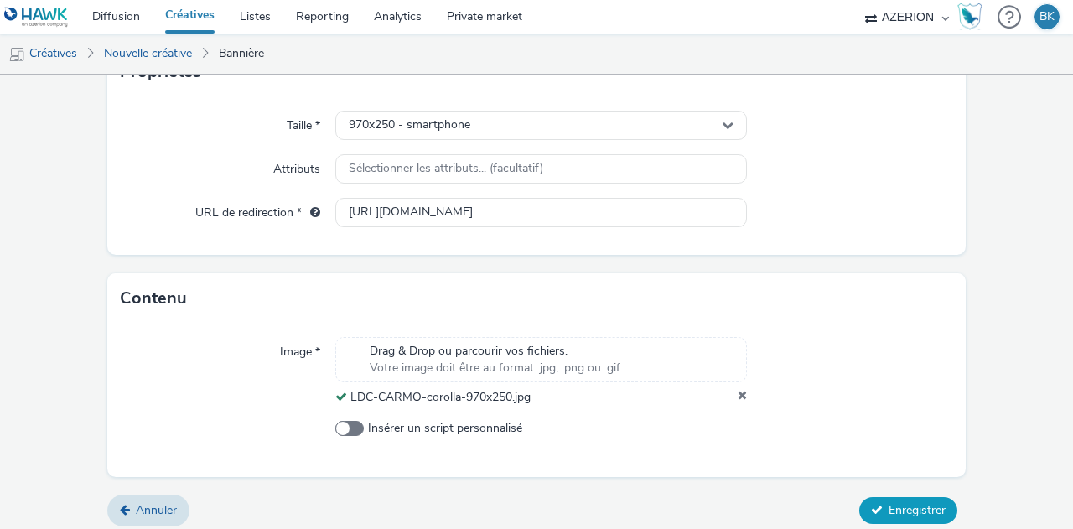
scroll to position [377, 0]
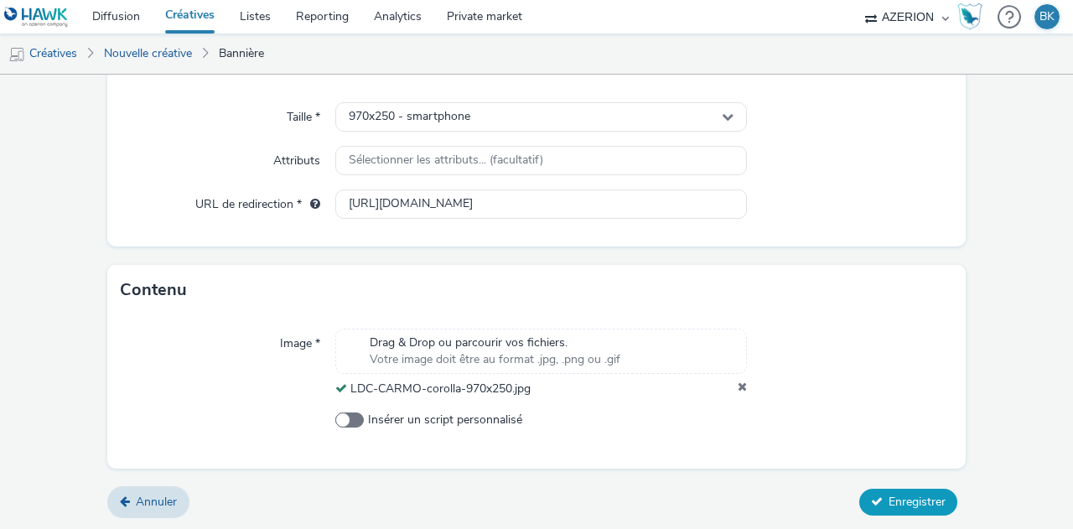
click at [921, 494] on span "Enregistrer" at bounding box center [916, 502] width 57 height 16
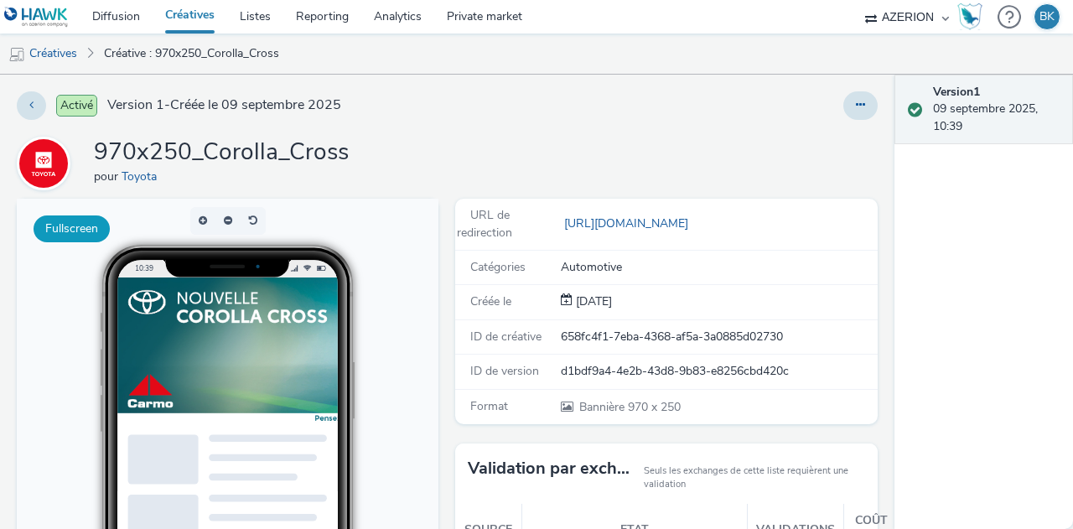
click at [82, 223] on button "Fullscreen" at bounding box center [72, 228] width 76 height 27
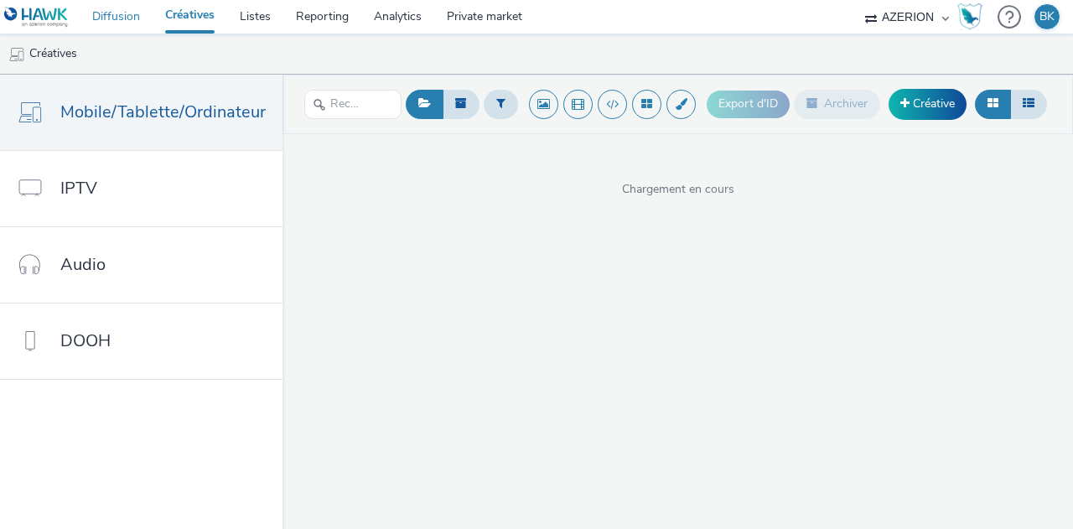
click at [114, 14] on link "Diffusion" at bounding box center [116, 17] width 73 height 34
